Goal: Information Seeking & Learning: Compare options

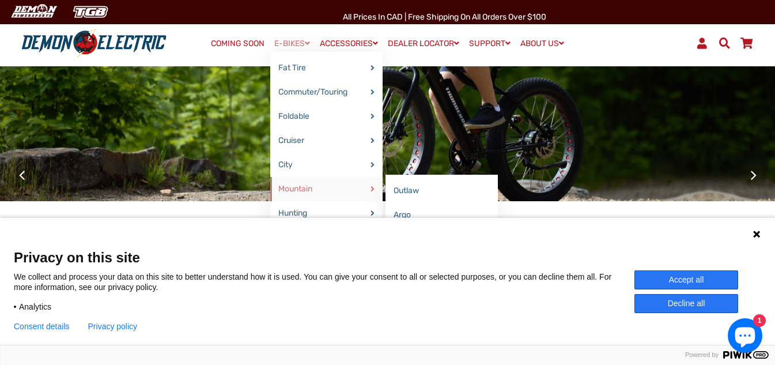
scroll to position [173, 0]
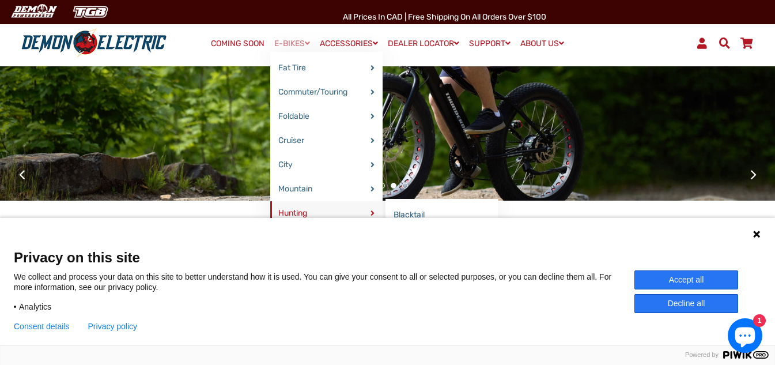
click at [292, 215] on link "Hunting" at bounding box center [326, 213] width 112 height 24
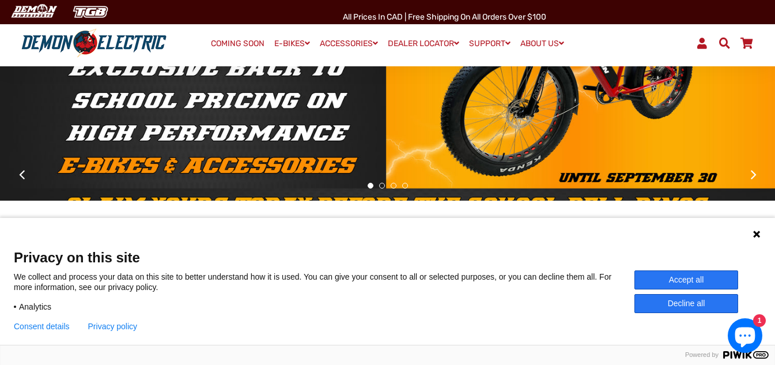
click at [755, 232] on icon at bounding box center [756, 233] width 7 height 7
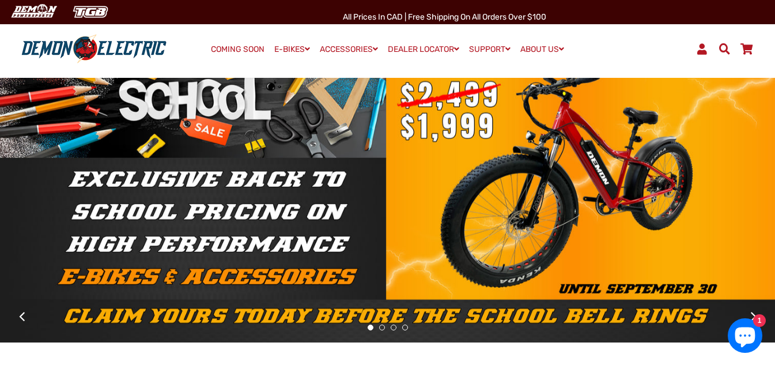
scroll to position [0, 0]
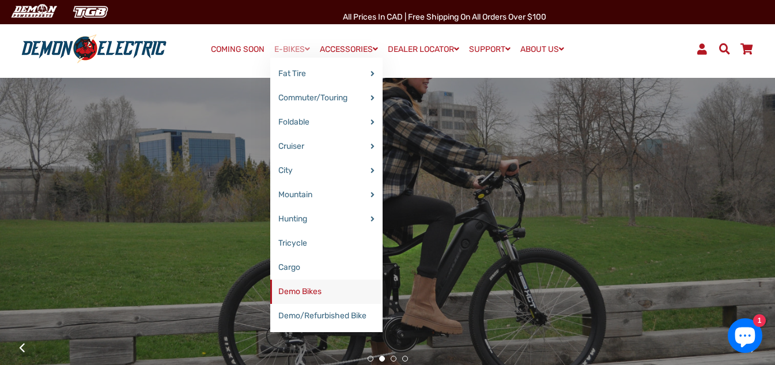
click at [290, 287] on link "Demo Bikes" at bounding box center [326, 291] width 112 height 24
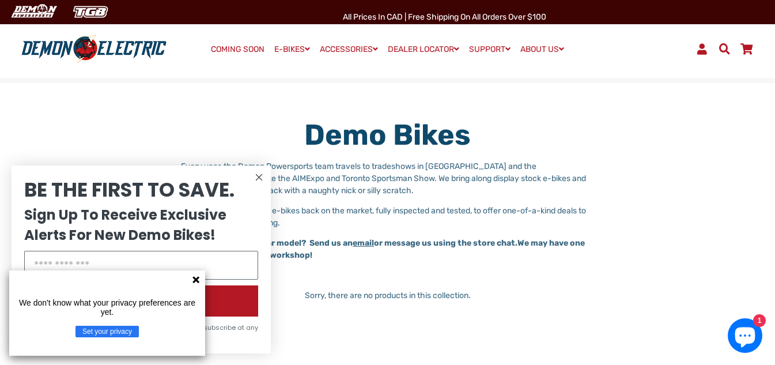
click at [257, 175] on icon "Close dialog" at bounding box center [259, 178] width 6 height 6
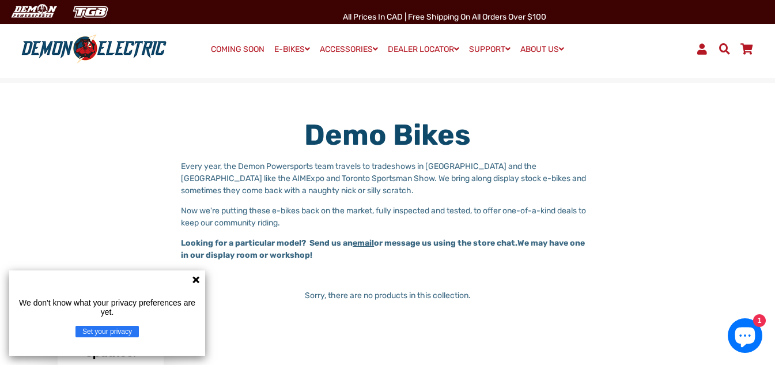
click at [197, 275] on icon at bounding box center [195, 279] width 9 height 9
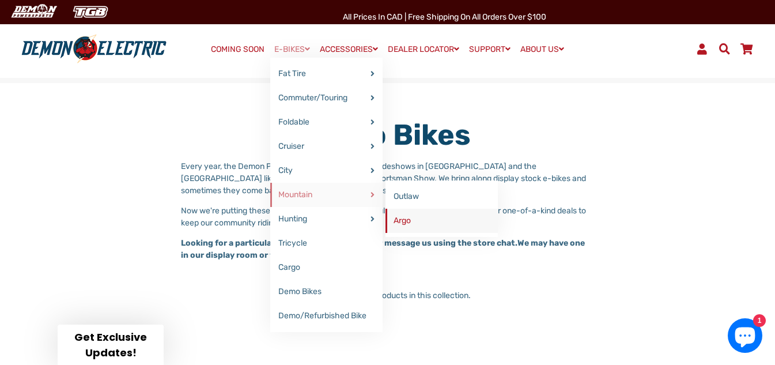
click at [399, 223] on link "Argo" at bounding box center [441, 221] width 112 height 24
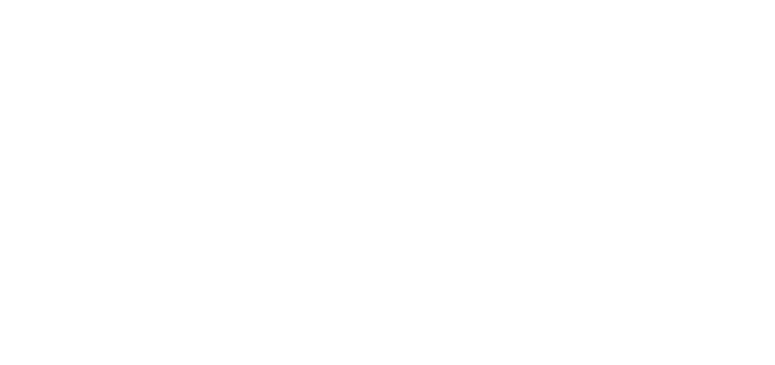
select select "******"
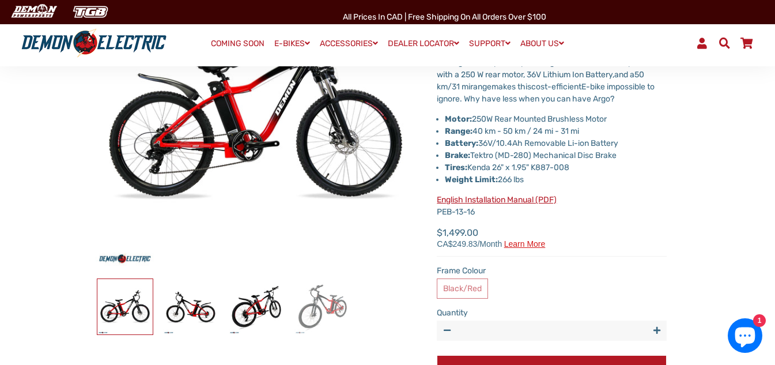
scroll to position [173, 0]
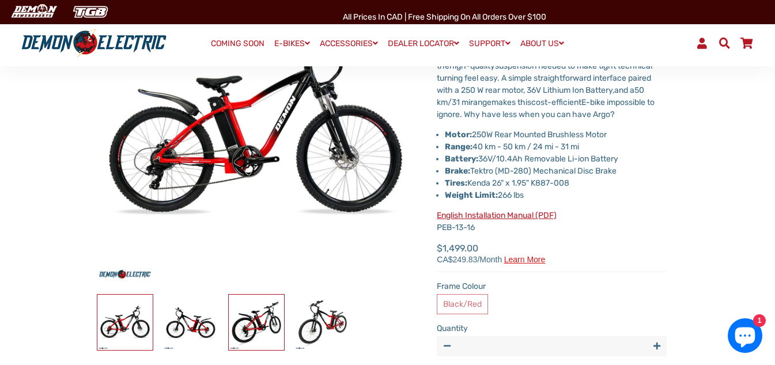
click at [266, 328] on img at bounding box center [256, 321] width 55 height 55
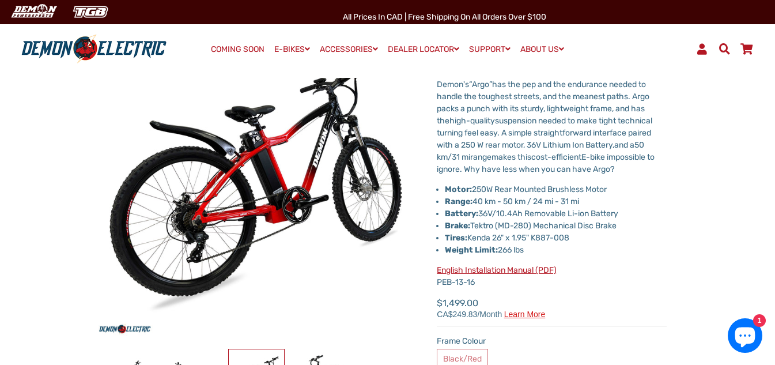
scroll to position [0, 0]
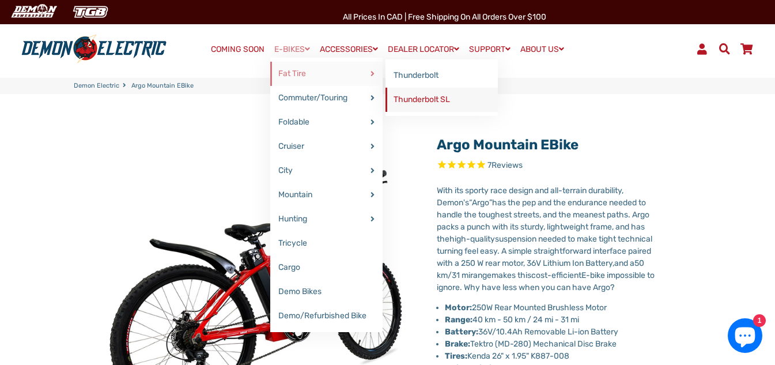
click at [399, 101] on link "Thunderbolt SL" at bounding box center [441, 100] width 112 height 24
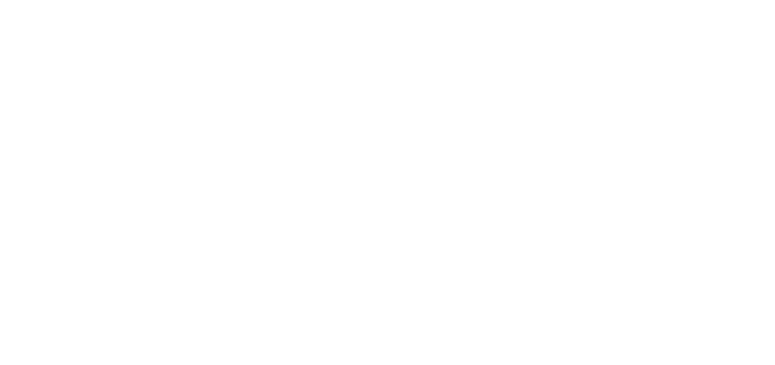
select select "******"
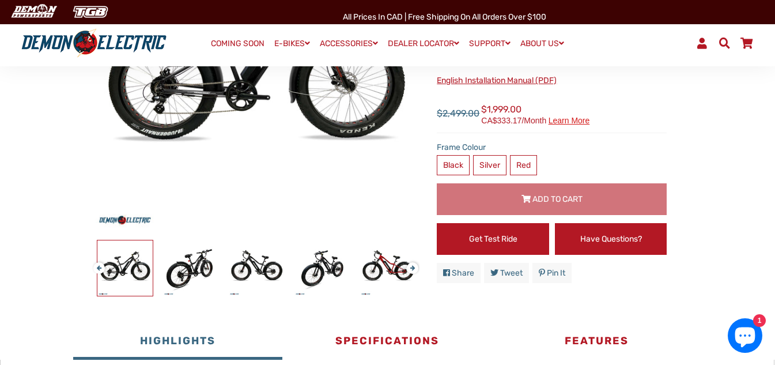
scroll to position [230, 0]
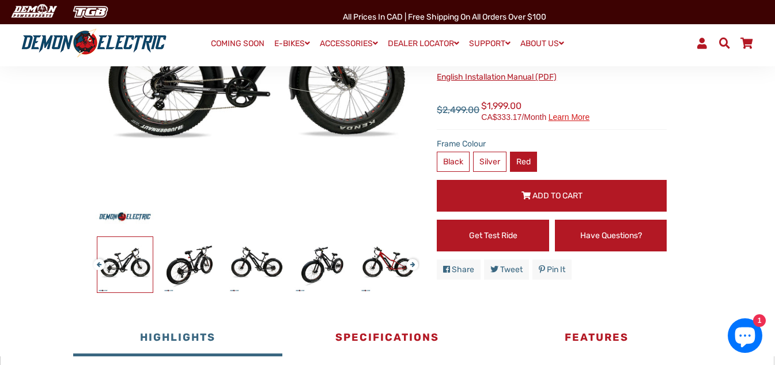
click at [524, 161] on label "Red" at bounding box center [523, 162] width 27 height 20
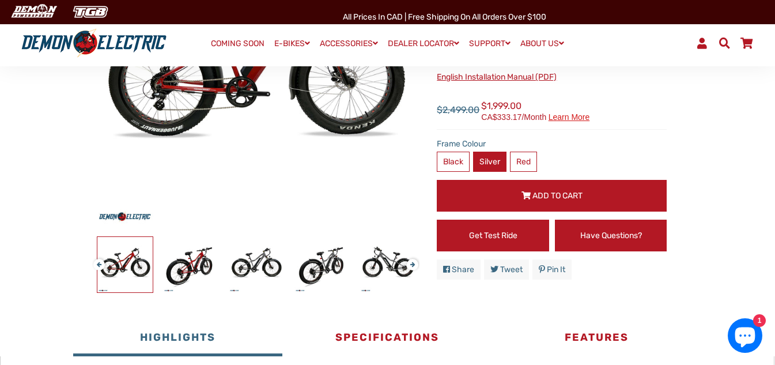
click at [482, 165] on label "Silver" at bounding box center [489, 162] width 33 height 20
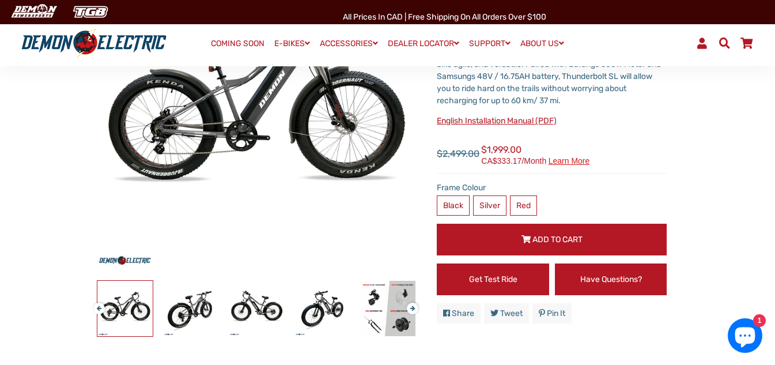
scroll to position [115, 0]
